Goal: Task Accomplishment & Management: Manage account settings

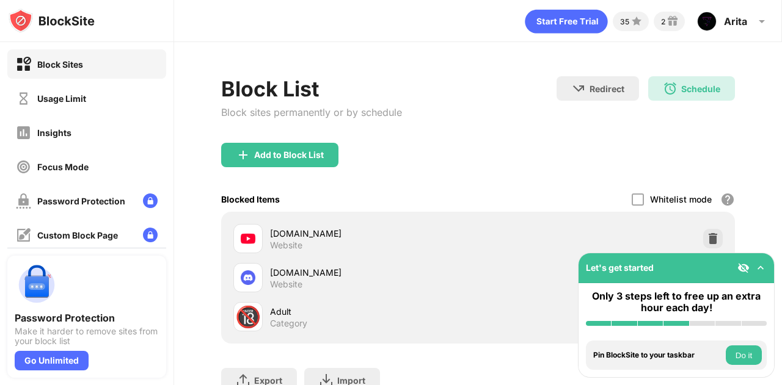
scroll to position [97, 0]
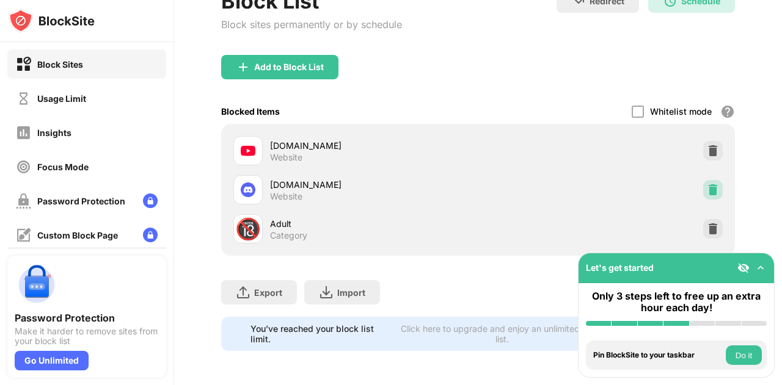
click at [704, 180] on div at bounding box center [713, 190] width 20 height 20
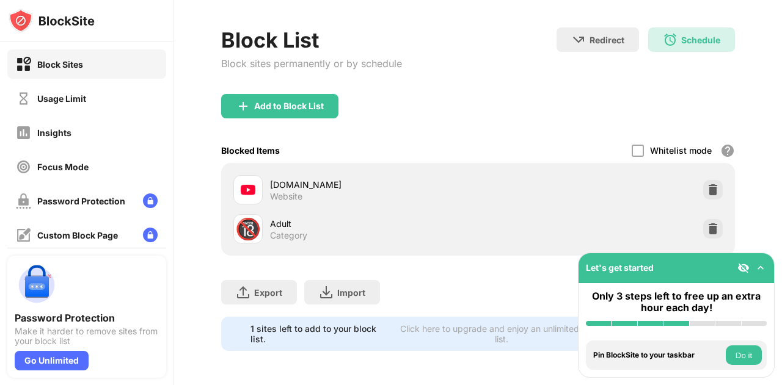
scroll to position [58, 0]
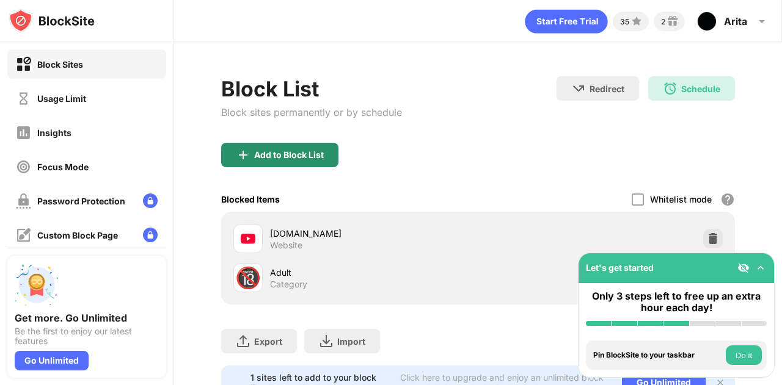
click at [298, 153] on div "Add to Block List" at bounding box center [289, 155] width 70 height 10
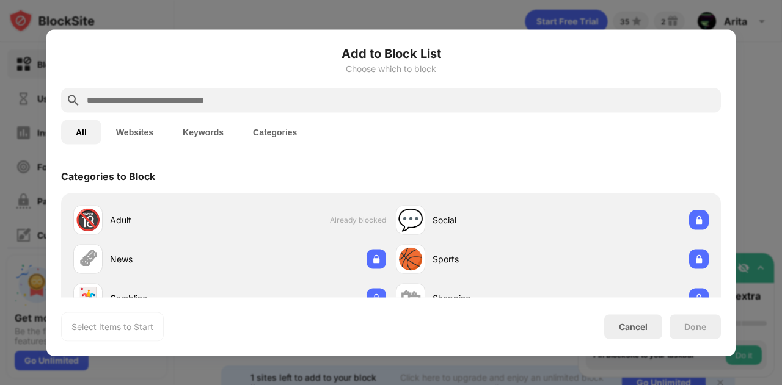
click at [290, 103] on input "text" at bounding box center [401, 100] width 630 height 15
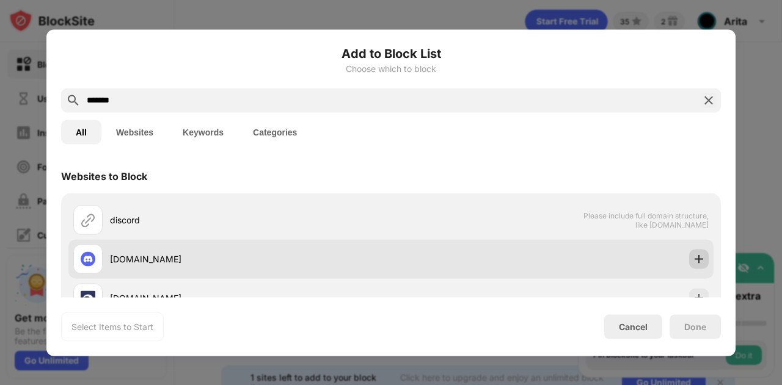
type input "*******"
click at [693, 260] on img at bounding box center [699, 259] width 12 height 12
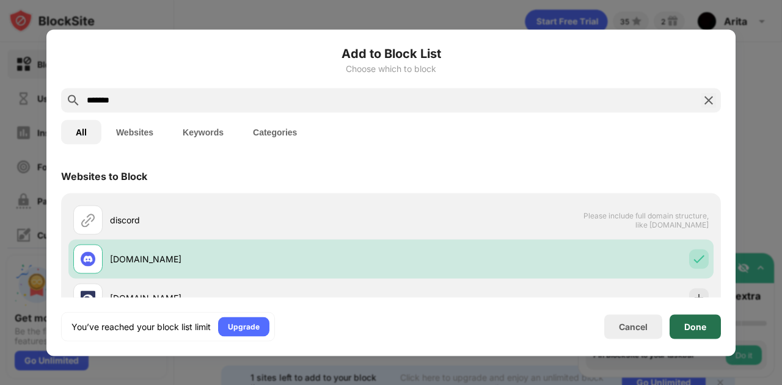
click at [679, 326] on div "Done" at bounding box center [694, 327] width 51 height 24
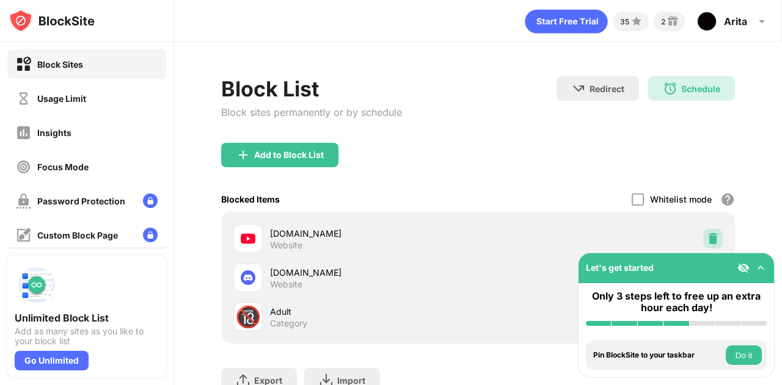
click at [707, 235] on img at bounding box center [713, 239] width 12 height 12
